Goal: Task Accomplishment & Management: Complete application form

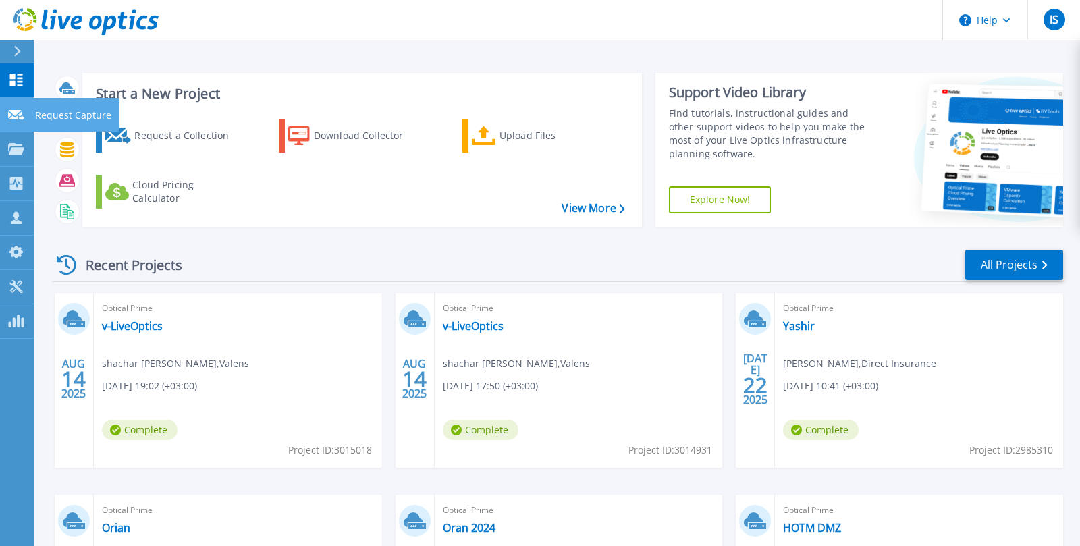
click at [70, 117] on p "Request Capture" at bounding box center [73, 115] width 76 height 35
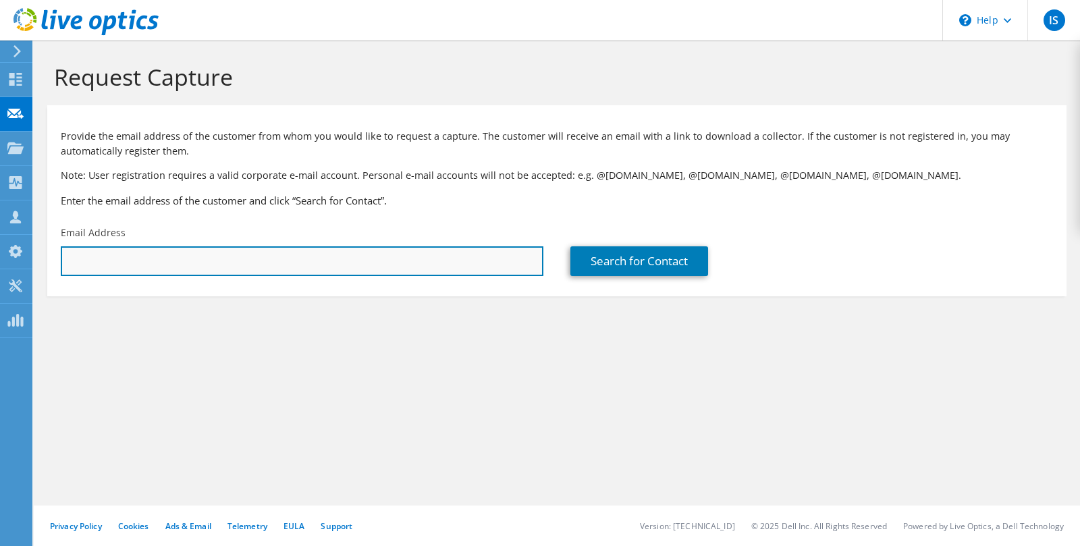
click at [111, 261] on input "text" at bounding box center [302, 261] width 483 height 30
click at [117, 259] on input "text" at bounding box center [302, 261] width 483 height 30
paste input "[EMAIL_ADDRESS][PERSON_NAME][DOMAIN_NAME]"
type input "[EMAIL_ADDRESS][PERSON_NAME][DOMAIN_NAME]"
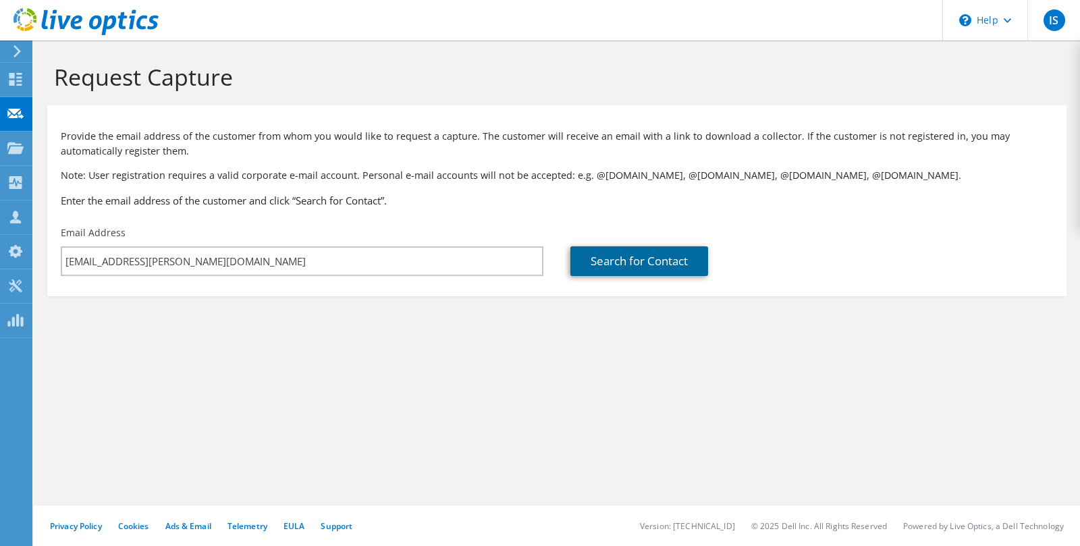
click at [646, 265] on link "Search for Contact" at bounding box center [639, 261] width 138 height 30
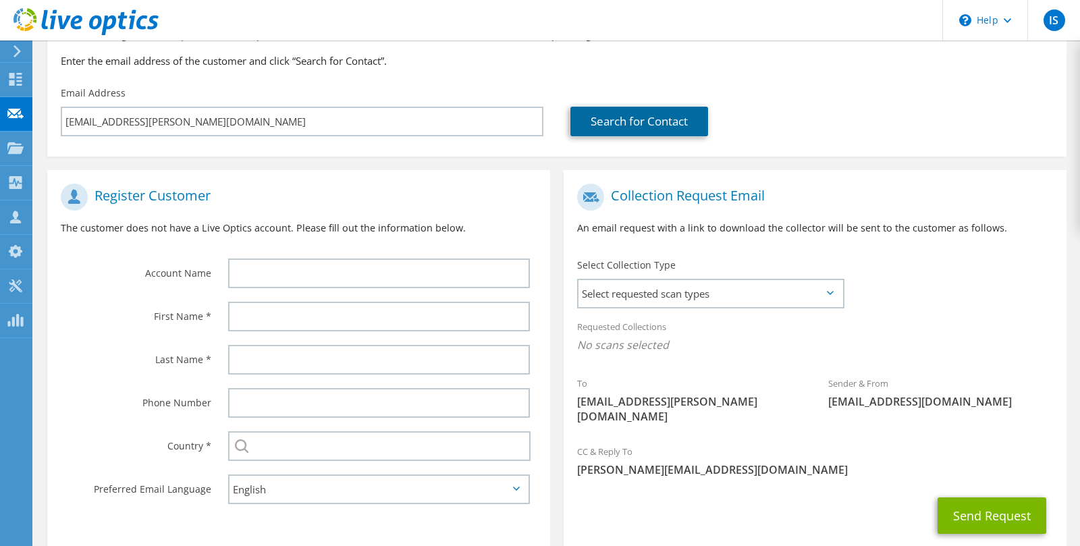
scroll to position [195, 0]
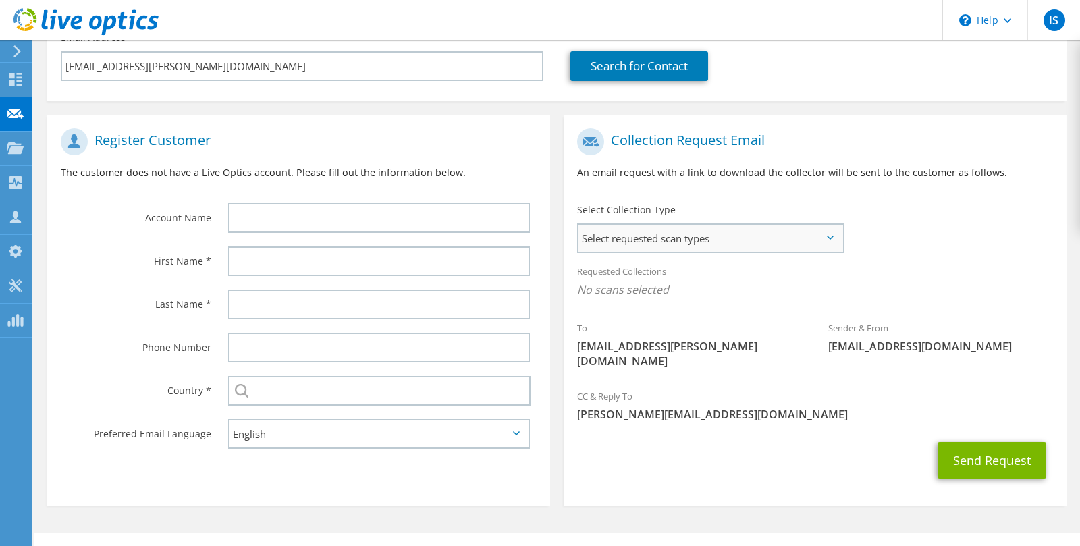
click at [661, 245] on span "Select requested scan types" at bounding box center [710, 238] width 264 height 27
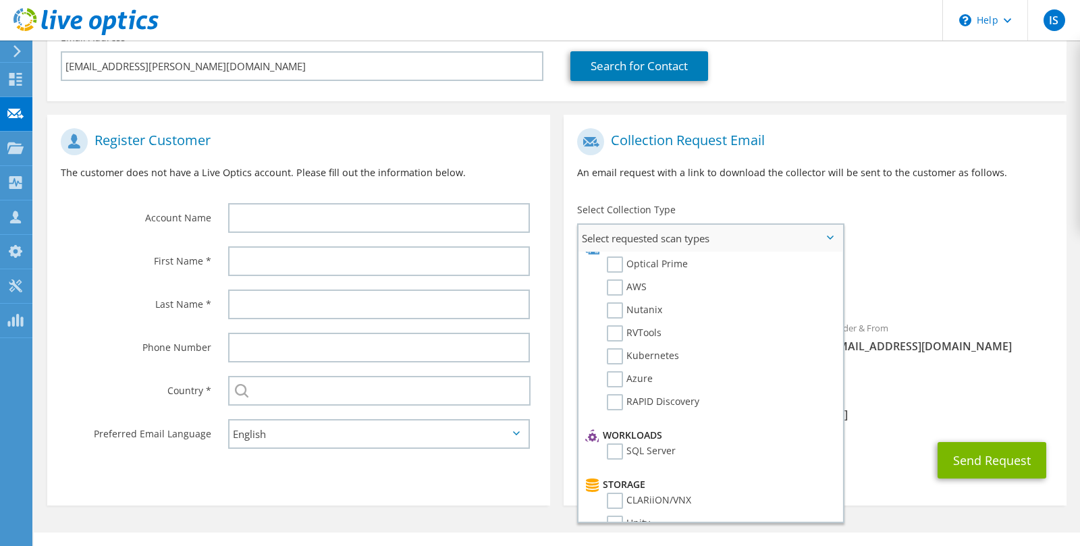
scroll to position [22, 0]
click at [614, 321] on label "RVTools" at bounding box center [634, 326] width 55 height 16
click at [0, 0] on input "RVTools" at bounding box center [0, 0] width 0 height 0
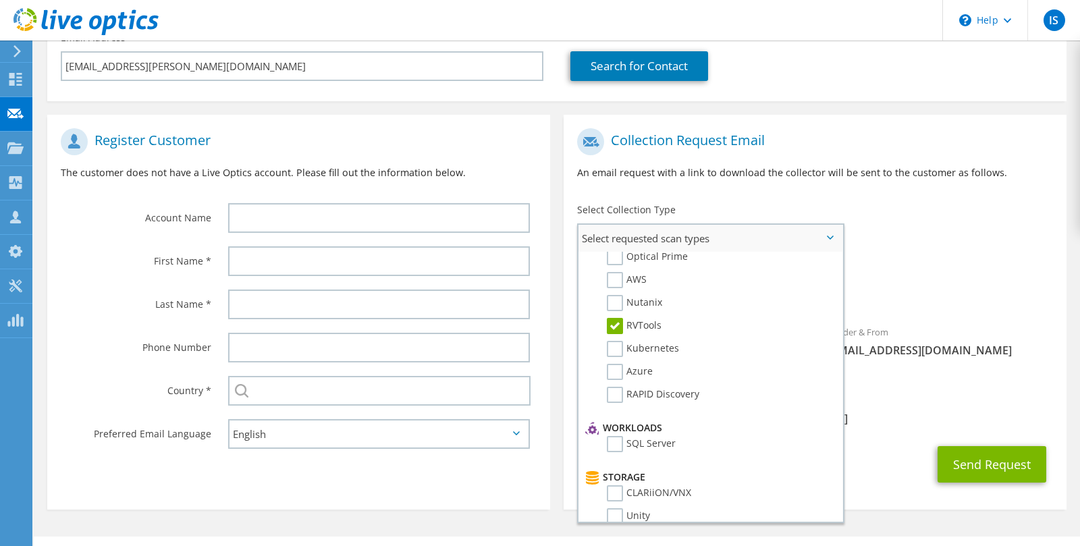
scroll to position [0, 0]
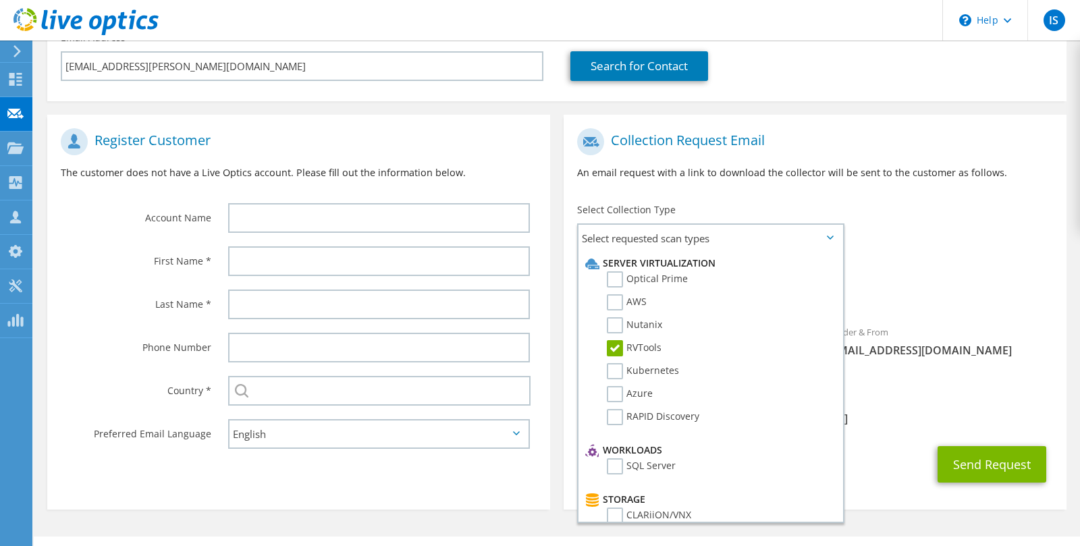
click at [757, 173] on p "An email request with a link to download the collector will be sent to the cust…" at bounding box center [815, 172] width 476 height 15
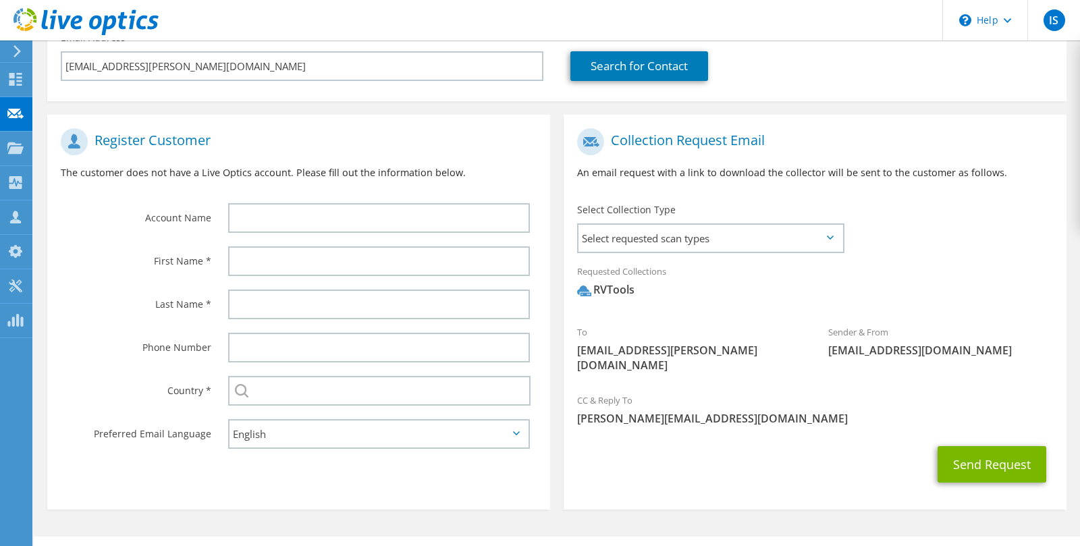
scroll to position [211, 0]
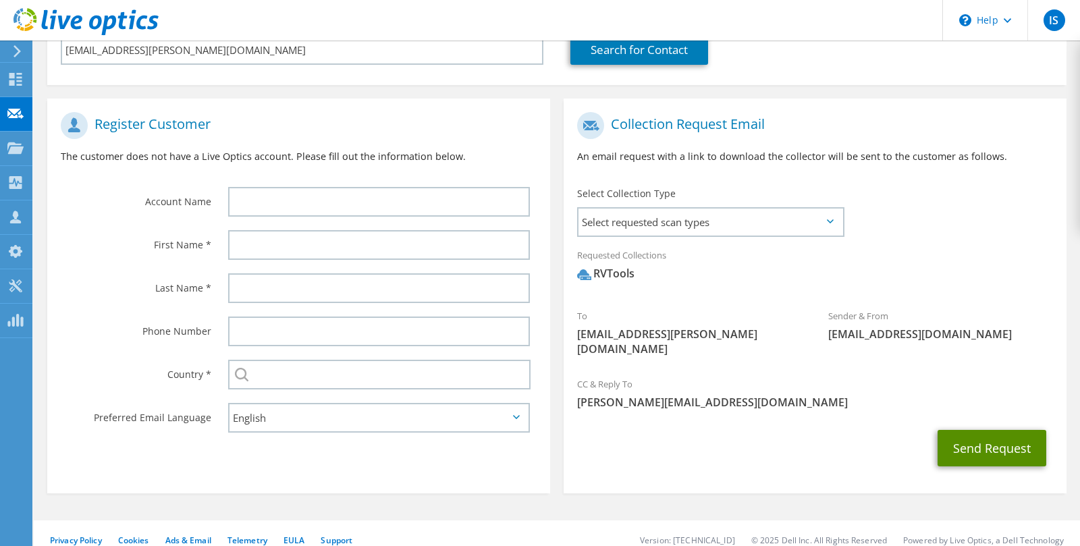
drag, startPoint x: 969, startPoint y: 427, endPoint x: 555, endPoint y: 469, distance: 415.9
click at [621, 486] on section "Request Capture Provide the email address of the customer from whom you would l…" at bounding box center [557, 195] width 1046 height 732
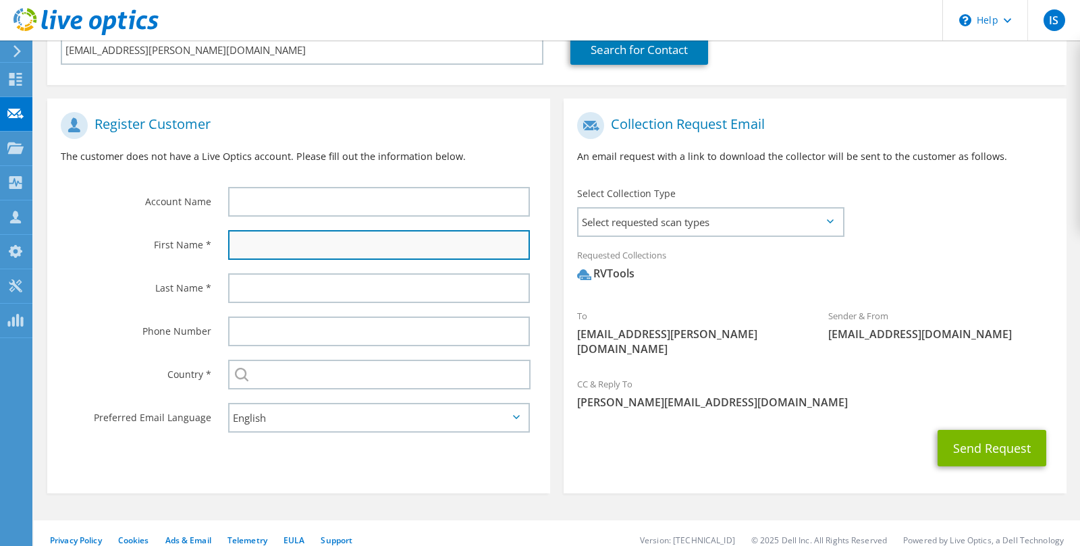
click at [253, 251] on input "text" at bounding box center [379, 245] width 302 height 30
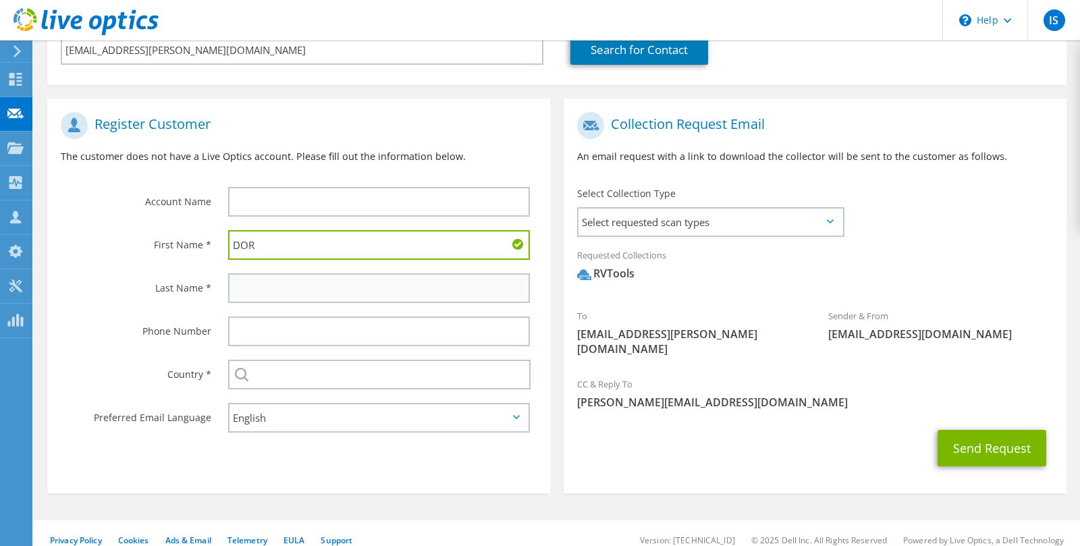
type input "DOR"
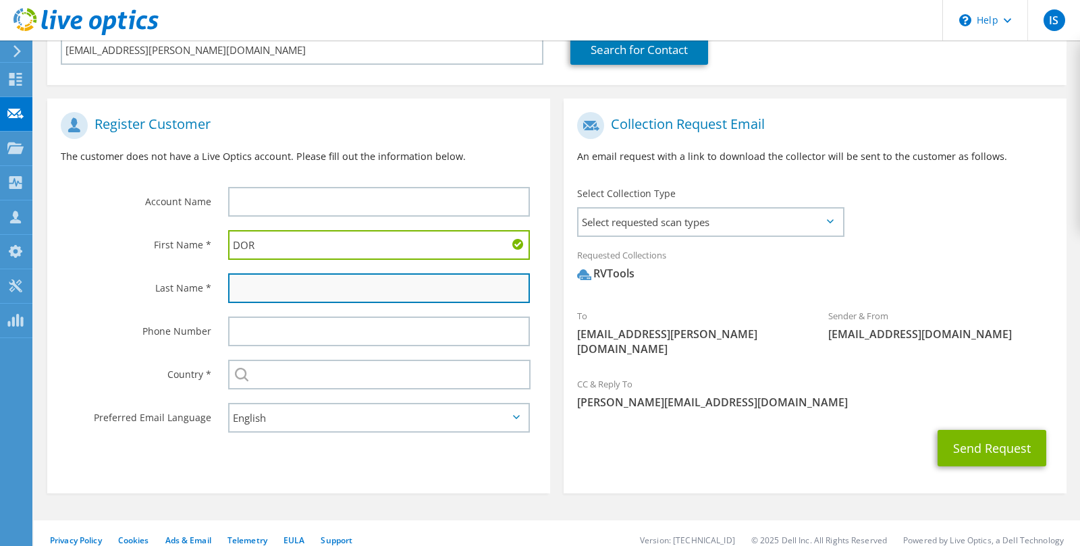
click at [249, 279] on input "text" at bounding box center [379, 288] width 302 height 30
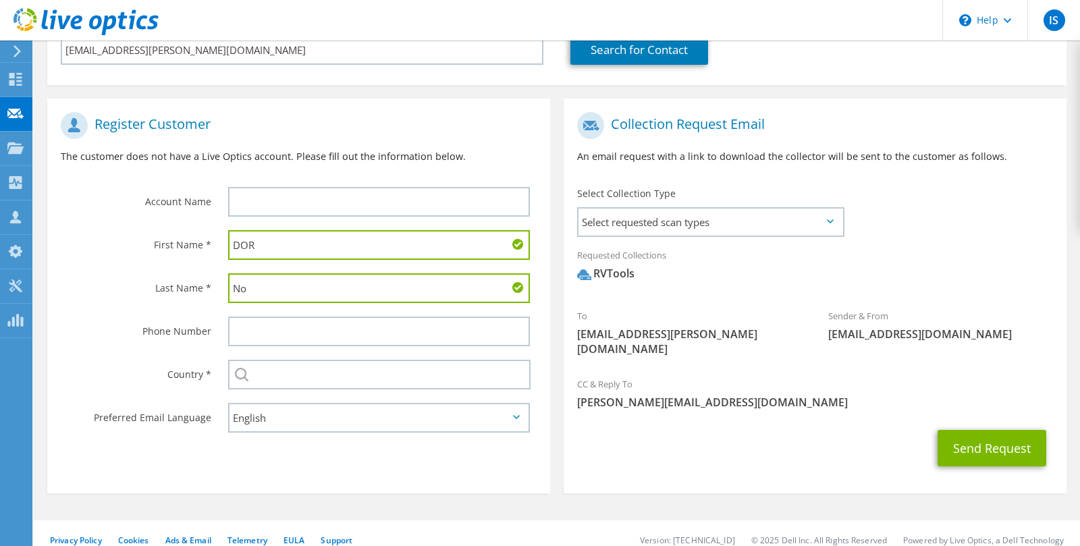
type input "N"
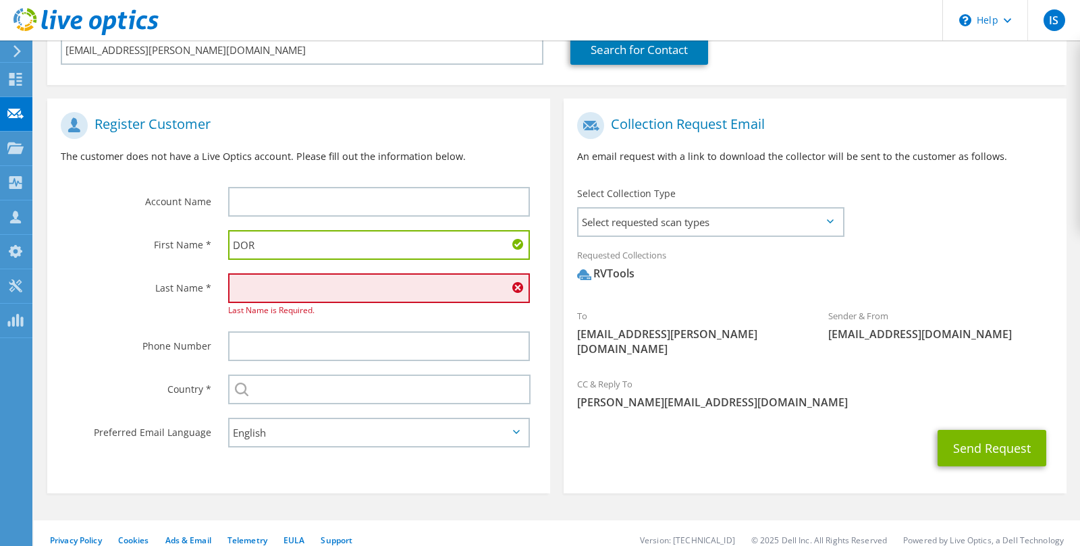
click at [270, 244] on input "DOR" at bounding box center [379, 245] width 302 height 30
type input "Dor"
click at [247, 291] on input "text" at bounding box center [379, 288] width 302 height 30
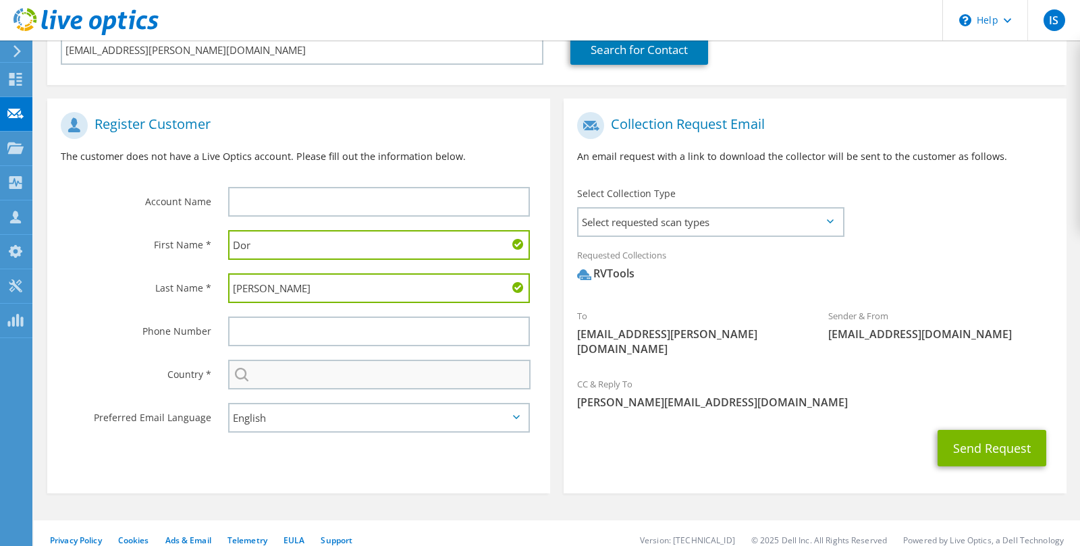
type input "[PERSON_NAME]"
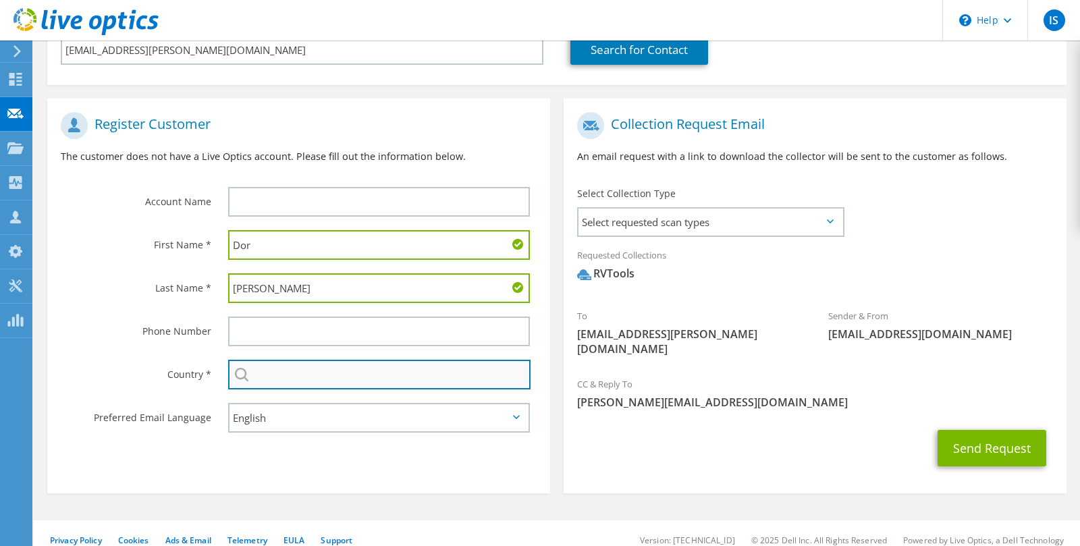
click at [262, 374] on input "text" at bounding box center [379, 375] width 302 height 30
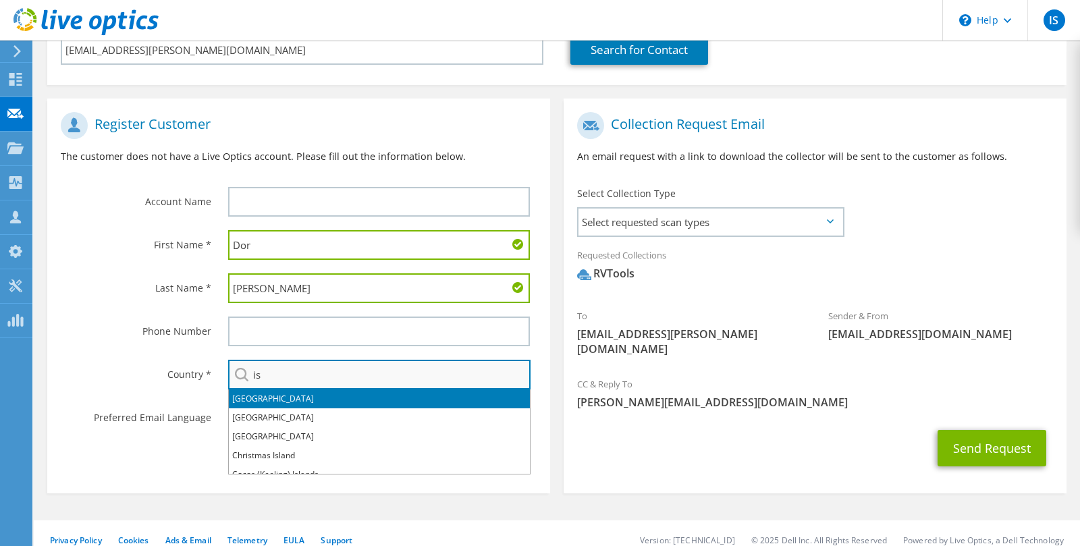
type input "i"
click at [256, 401] on li "Israel" at bounding box center [379, 398] width 301 height 19
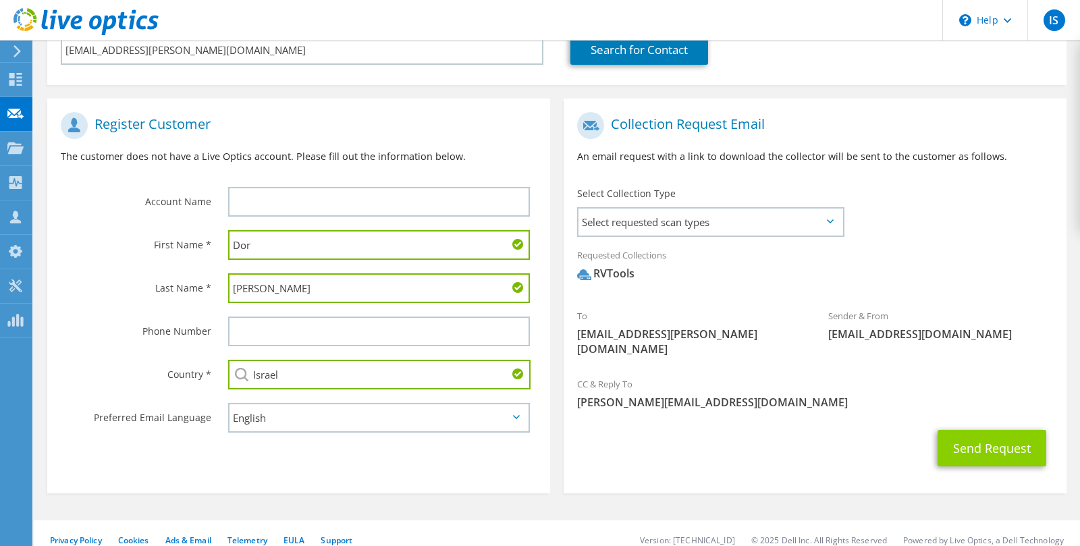
type input "Israel"
click at [987, 430] on button "Send Request" at bounding box center [992, 448] width 109 height 36
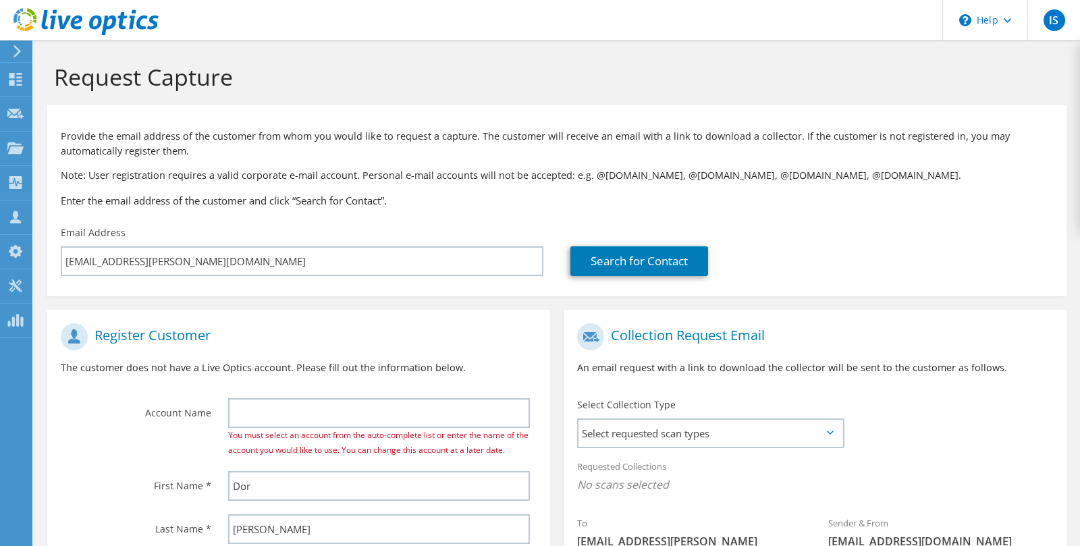
select select "99"
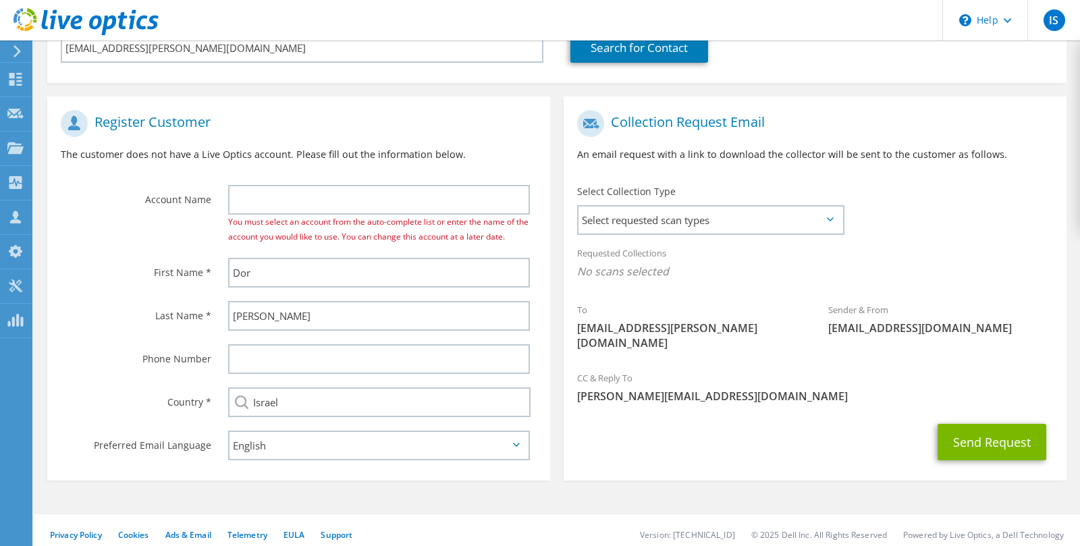
scroll to position [221, 0]
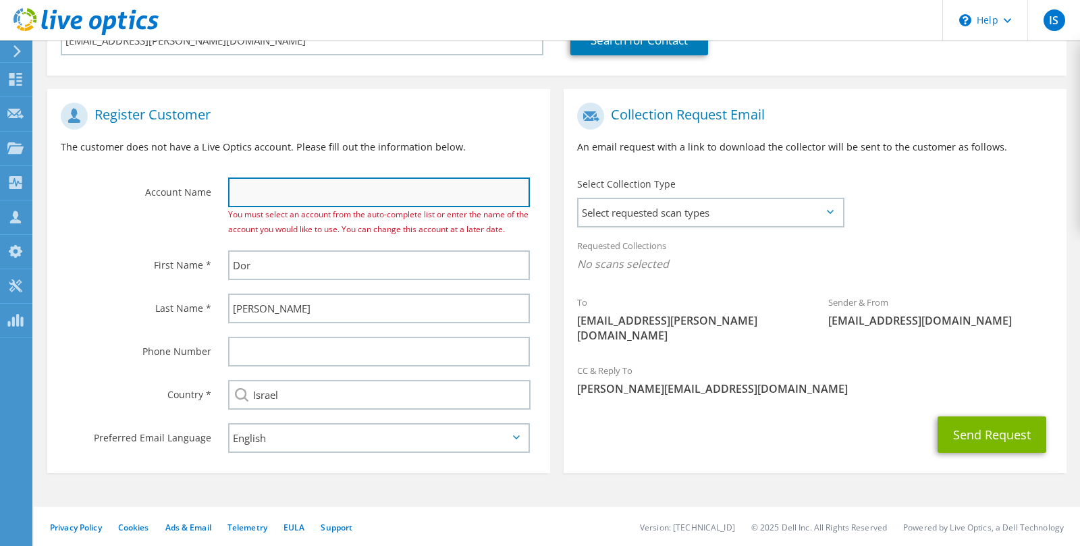
click at [300, 191] on input "text" at bounding box center [379, 193] width 302 height 30
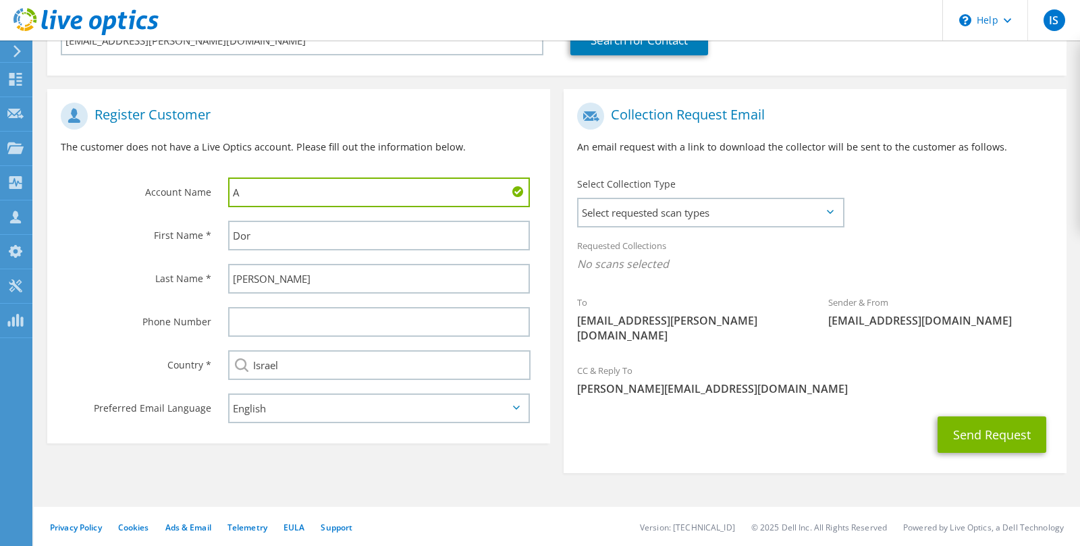
scroll to position [207, 0]
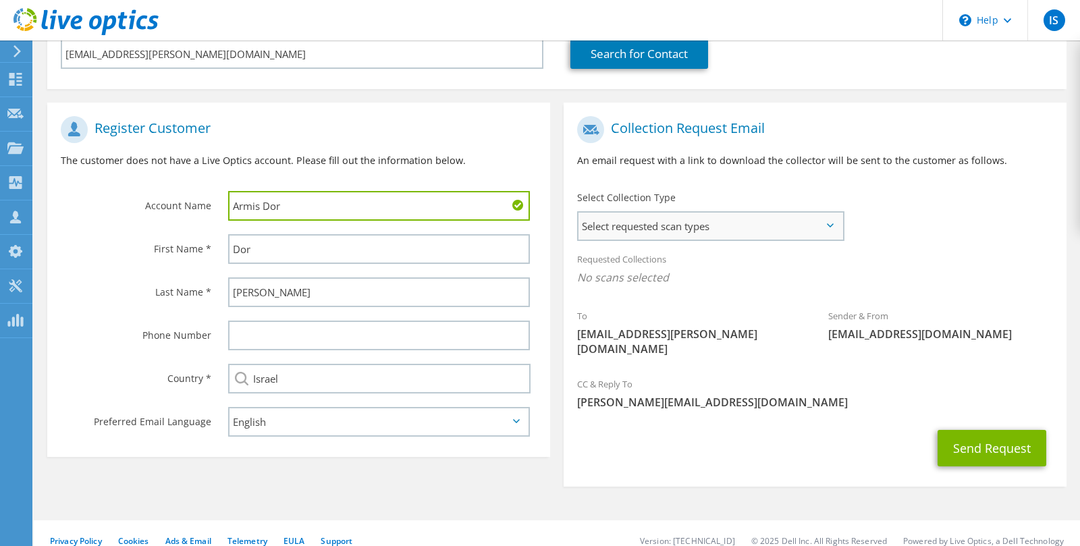
type input "Armis Dor"
click at [748, 215] on span "Select requested scan types" at bounding box center [710, 226] width 264 height 27
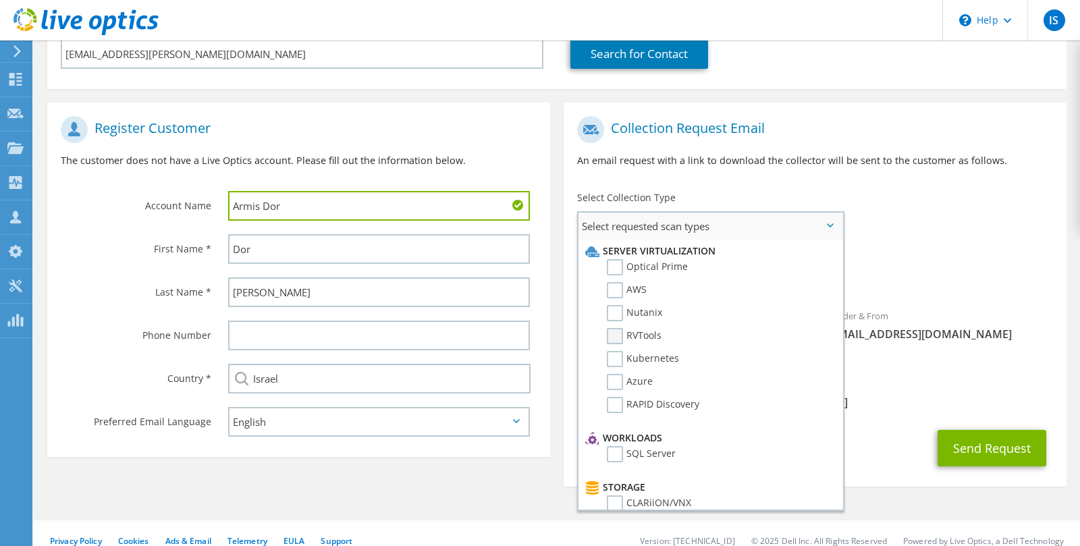
click at [620, 333] on label "RVTools" at bounding box center [634, 336] width 55 height 16
click at [0, 0] on input "RVTools" at bounding box center [0, 0] width 0 height 0
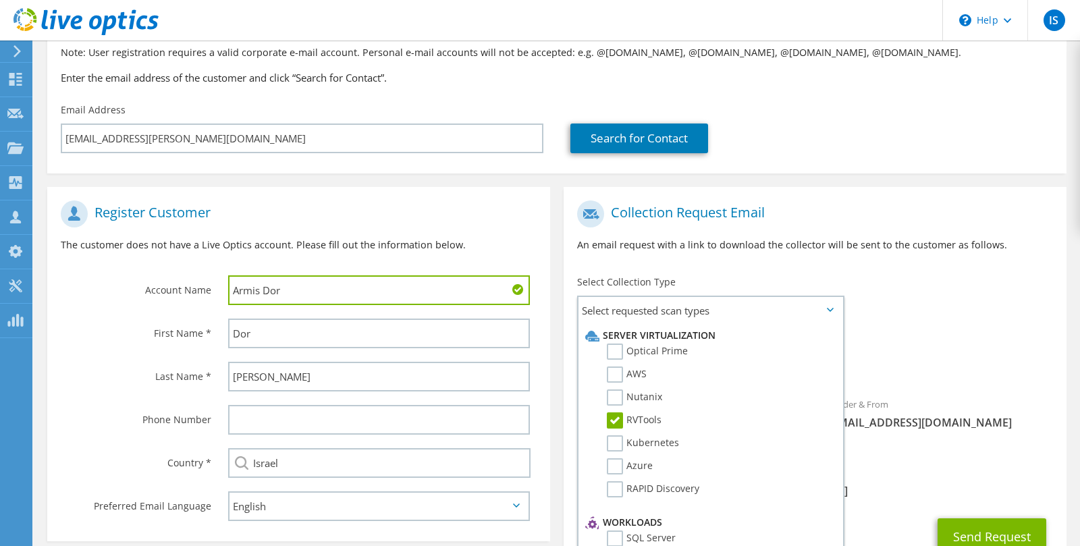
scroll to position [211, 0]
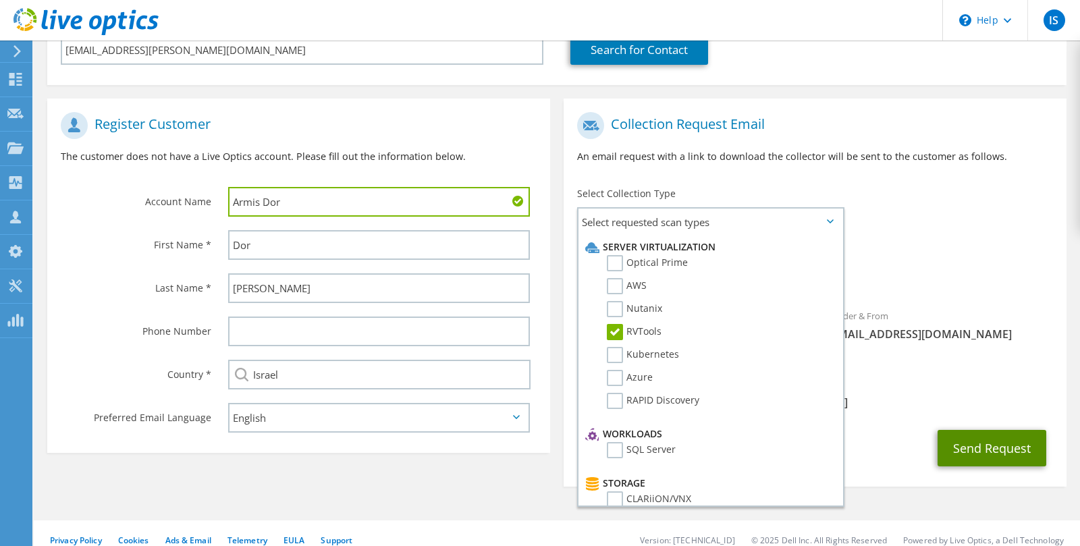
click at [990, 437] on button "Send Request" at bounding box center [992, 448] width 109 height 36
